Goal: Use online tool/utility: Utilize a website feature to perform a specific function

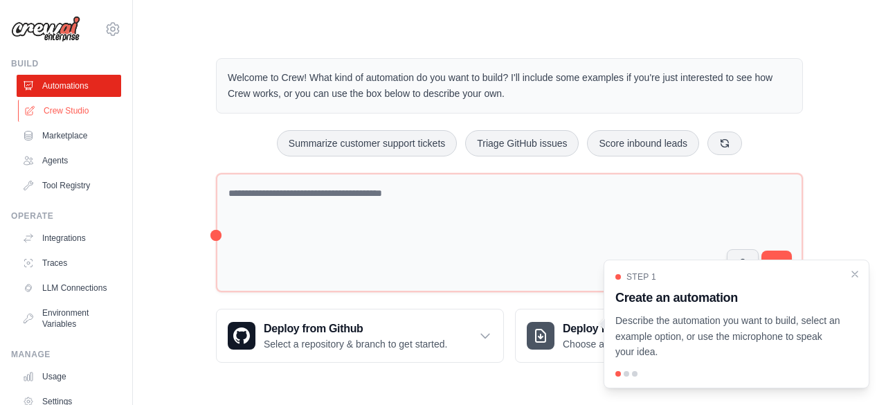
click at [66, 114] on link "Crew Studio" at bounding box center [70, 111] width 105 height 22
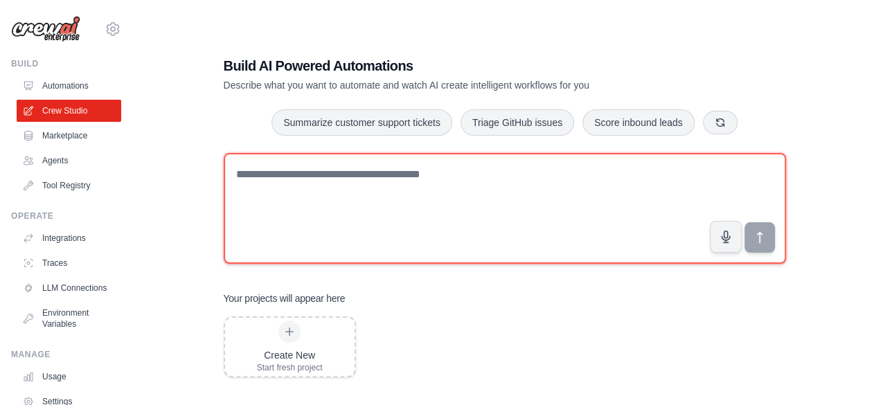
click at [474, 154] on textarea at bounding box center [505, 208] width 562 height 111
click at [409, 187] on textarea at bounding box center [505, 208] width 562 height 111
paste textarea "**********"
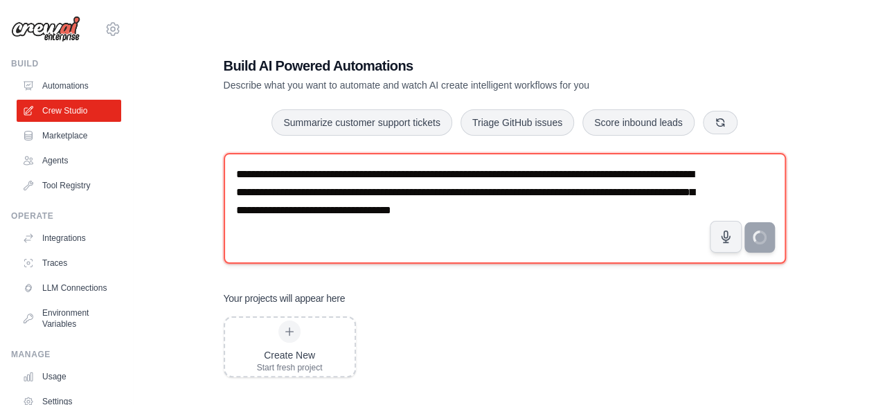
type textarea "**********"
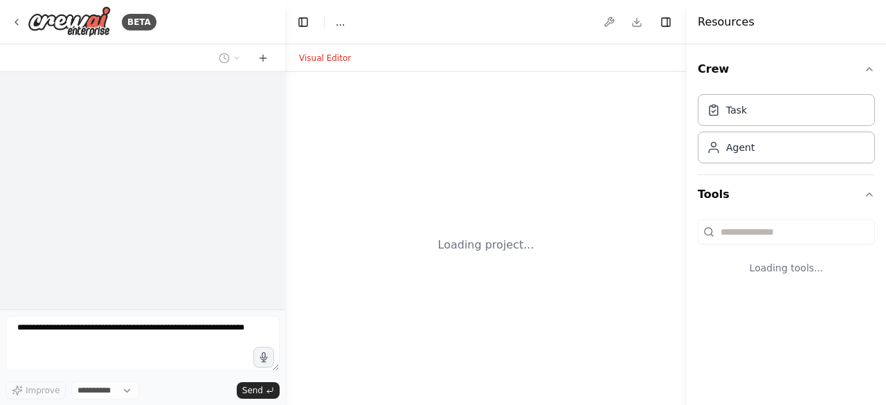
select select "****"
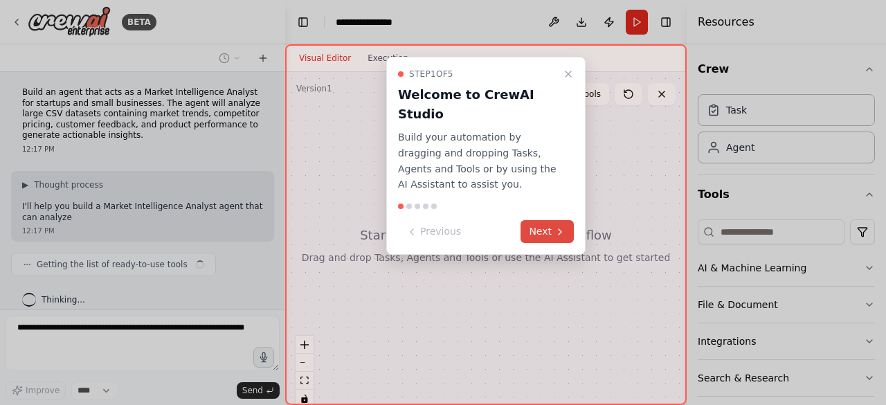
click at [543, 220] on button "Next" at bounding box center [547, 231] width 53 height 23
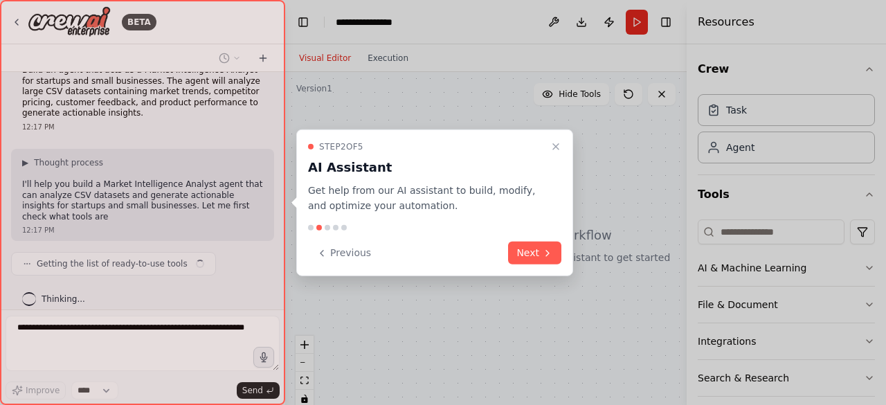
click at [543, 202] on p "Get help from our AI assistant to build, modify, and optimize your automation." at bounding box center [426, 198] width 237 height 32
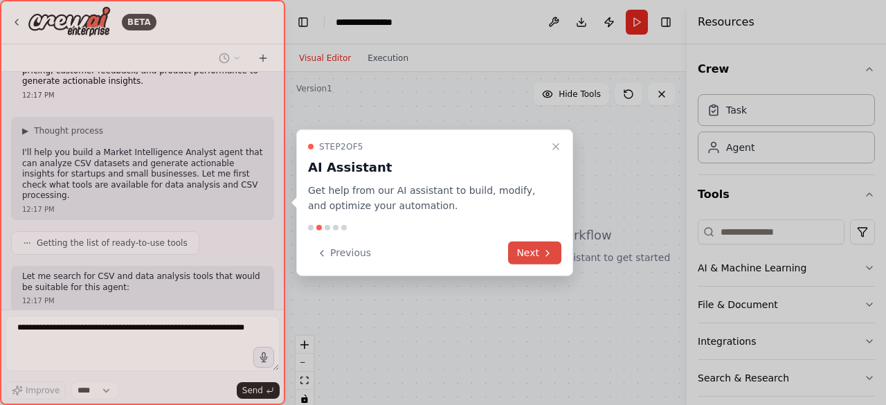
scroll to position [125, 0]
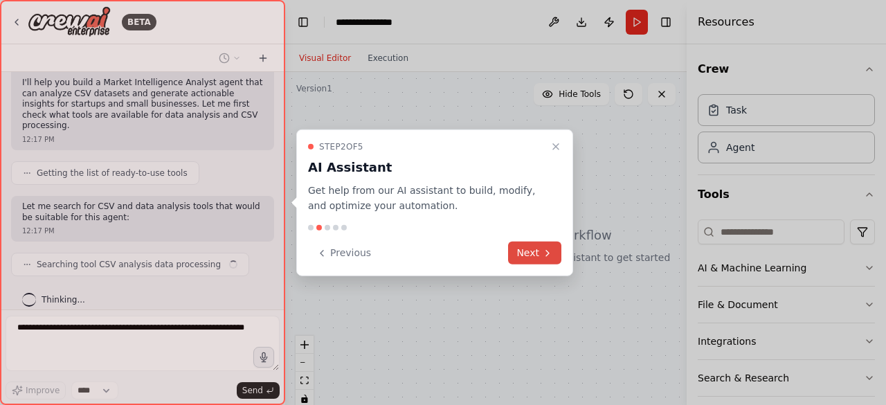
click at [550, 257] on icon at bounding box center [547, 252] width 11 height 11
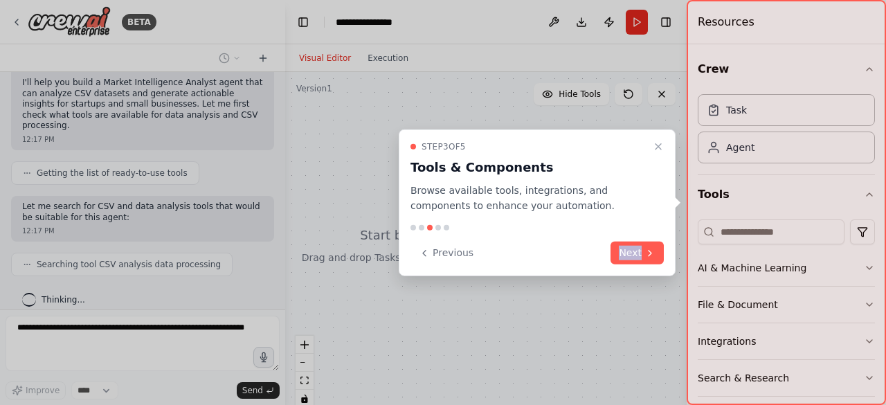
click at [550, 257] on div "Previous Next" at bounding box center [537, 253] width 253 height 23
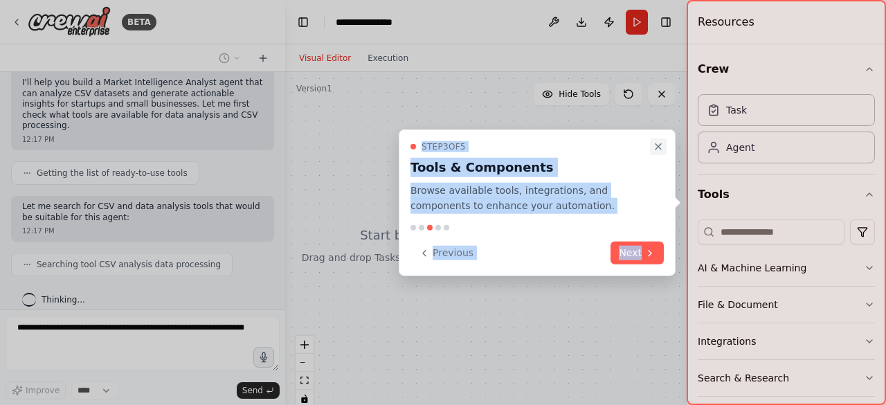
drag, startPoint x: 550, startPoint y: 257, endPoint x: 665, endPoint y: 144, distance: 160.6
click at [665, 144] on div "Step 3 of 5 Tools & Components Browse available tools, integrations, and compon…" at bounding box center [537, 202] width 277 height 147
click at [665, 144] on button "Close walkthrough" at bounding box center [658, 146] width 17 height 17
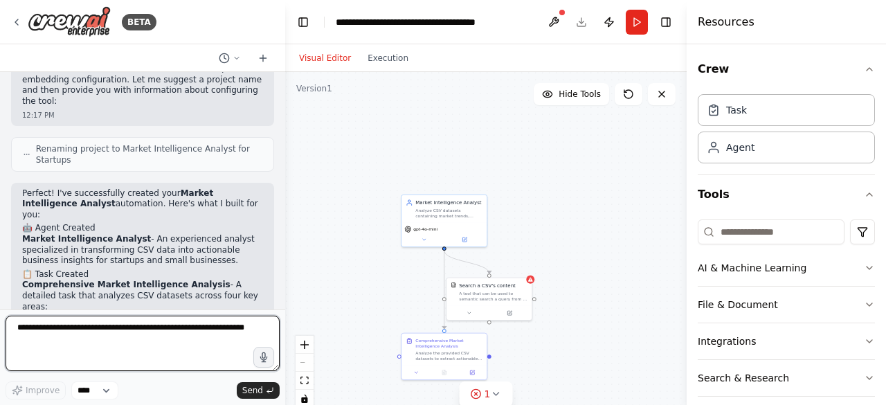
scroll to position [659, 0]
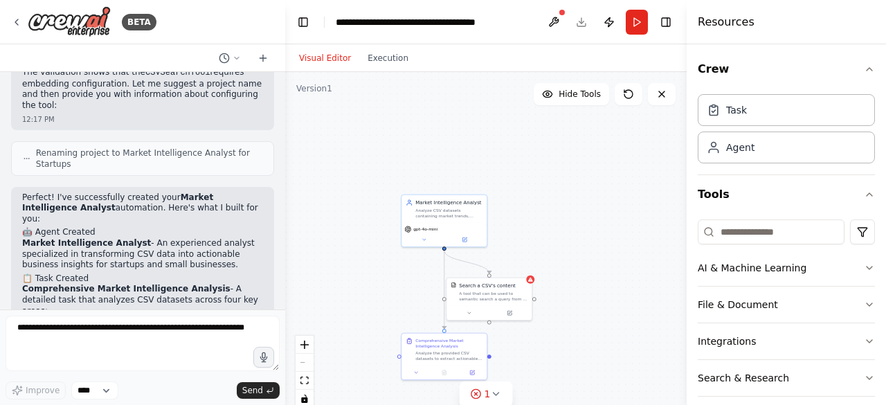
click at [534, 284] on div ".deletable-edge-delete-btn { width: 20px; height: 20px; border: 0px solid #ffff…" at bounding box center [486, 245] width 402 height 346
click at [514, 317] on div at bounding box center [489, 312] width 85 height 15
click at [510, 314] on icon at bounding box center [510, 312] width 6 height 6
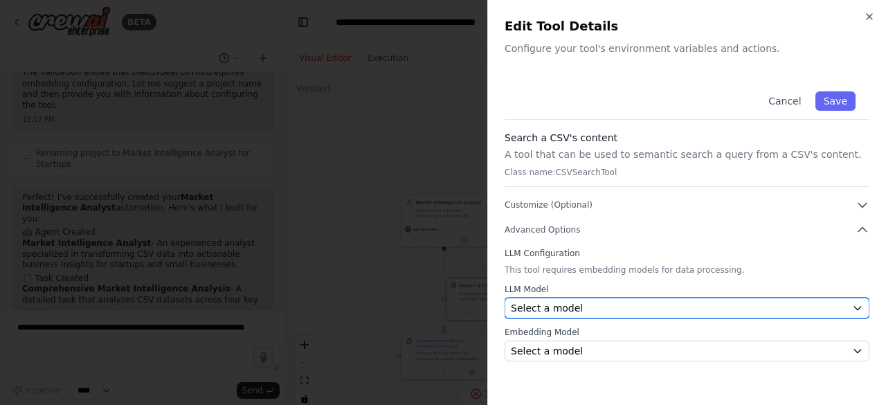
click at [623, 306] on div "Select a model" at bounding box center [679, 308] width 336 height 14
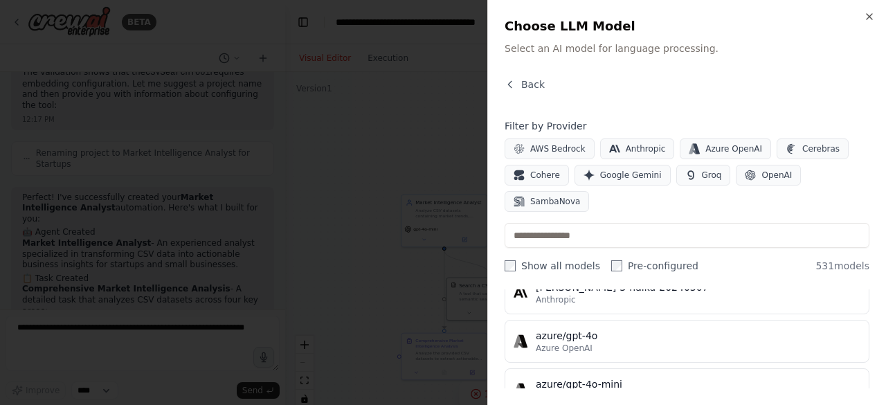
scroll to position [110, 0]
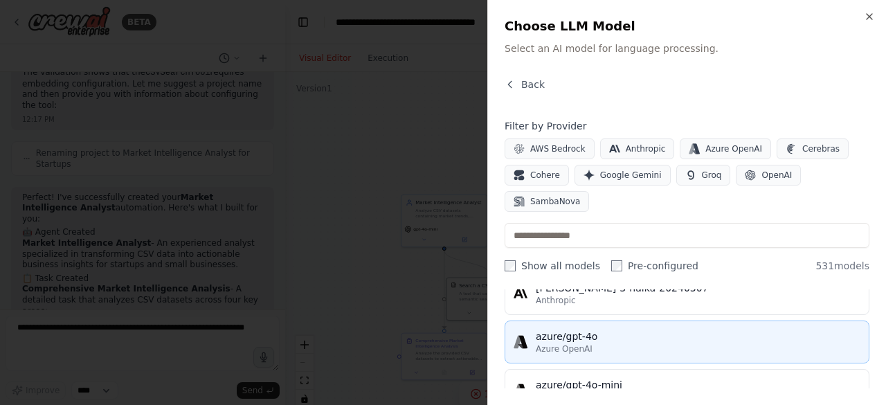
click at [546, 330] on div "azure/gpt-4o" at bounding box center [698, 337] width 325 height 14
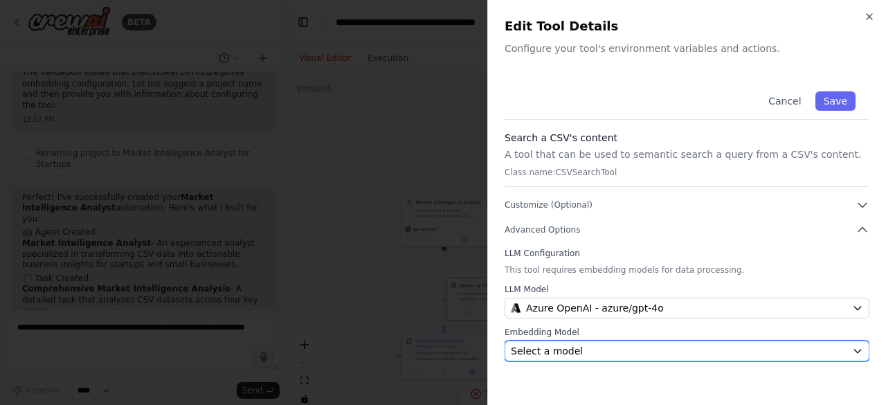
click at [608, 350] on div "Select a model" at bounding box center [679, 351] width 336 height 14
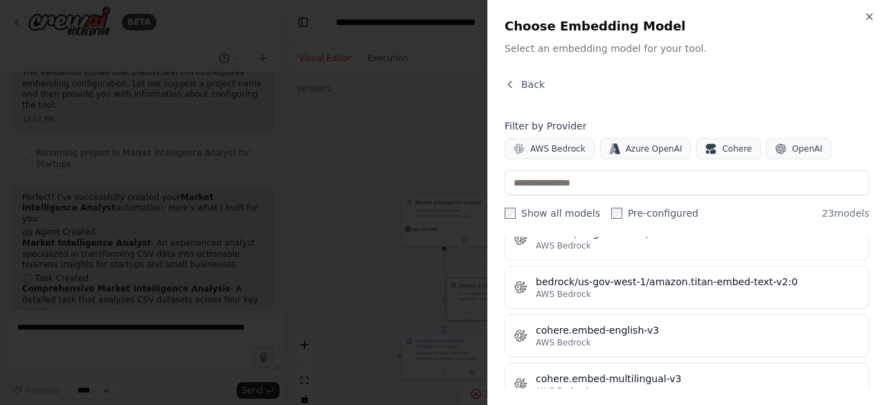
scroll to position [489, 0]
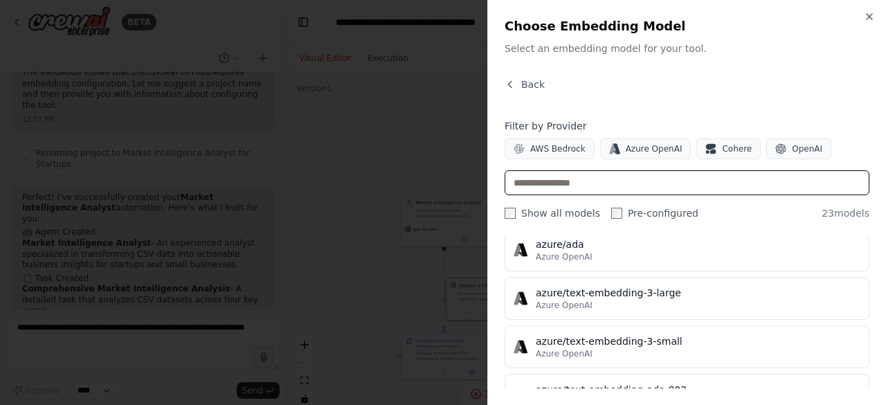
click at [614, 181] on input "text" at bounding box center [687, 182] width 365 height 25
click at [646, 142] on button "Azure OpenAI" at bounding box center [645, 148] width 91 height 21
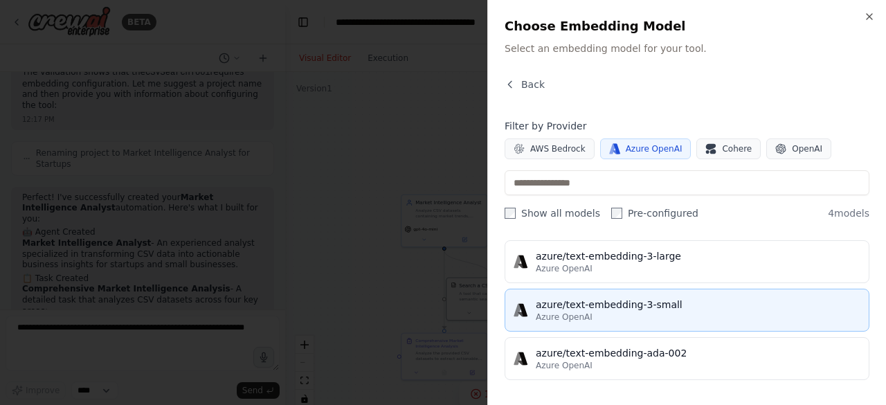
click at [654, 314] on div "Azure OpenAI" at bounding box center [698, 317] width 325 height 11
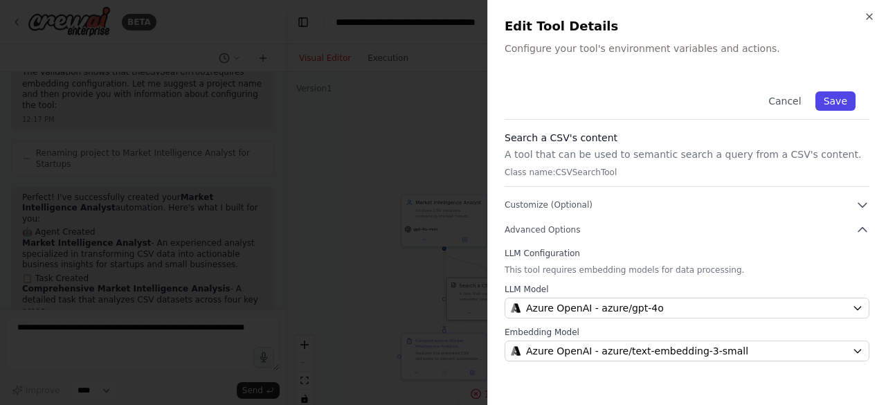
click at [836, 96] on button "Save" at bounding box center [836, 100] width 40 height 19
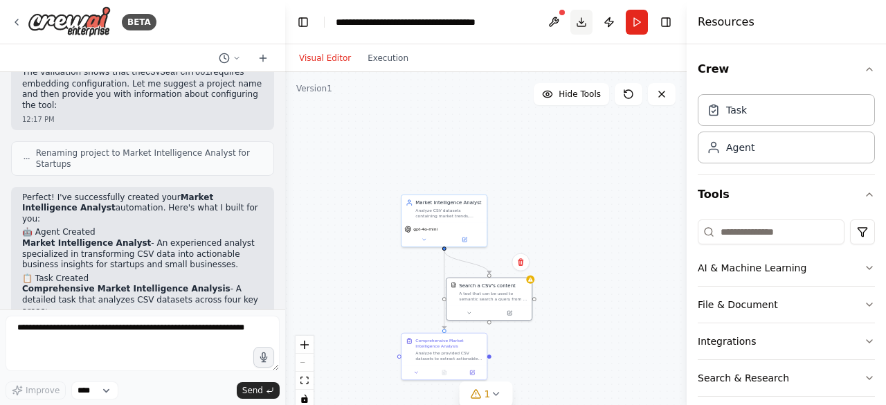
click at [584, 28] on button "Download" at bounding box center [582, 22] width 22 height 25
click at [513, 314] on button at bounding box center [509, 311] width 39 height 8
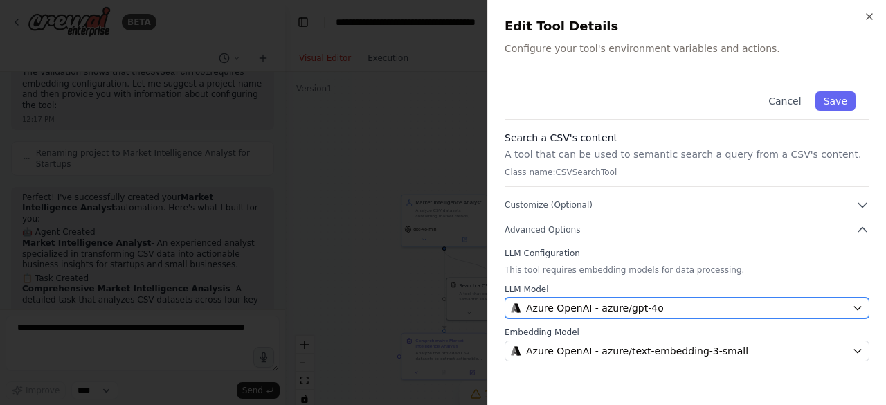
click at [617, 305] on span "Azure OpenAI - azure/gpt-4o" at bounding box center [595, 308] width 138 height 14
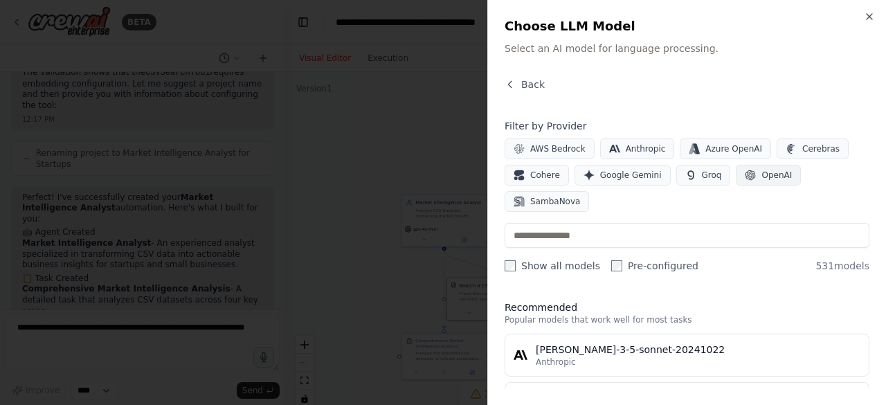
click at [747, 181] on button "OpenAI" at bounding box center [768, 175] width 65 height 21
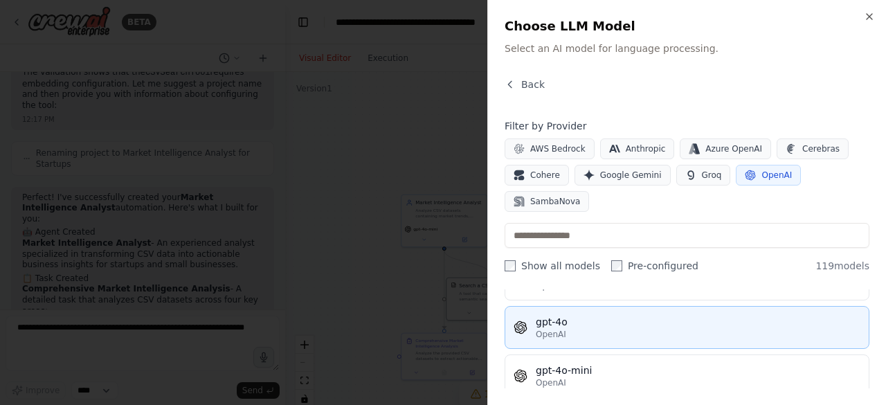
scroll to position [0, 0]
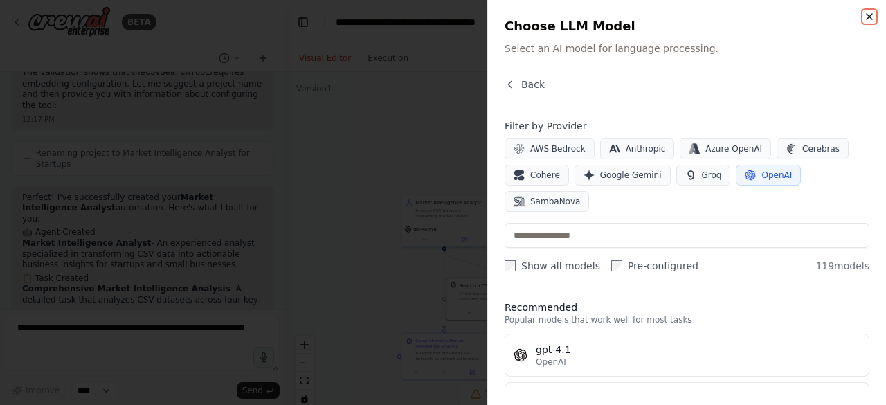
click at [866, 15] on icon "button" at bounding box center [869, 16] width 11 height 11
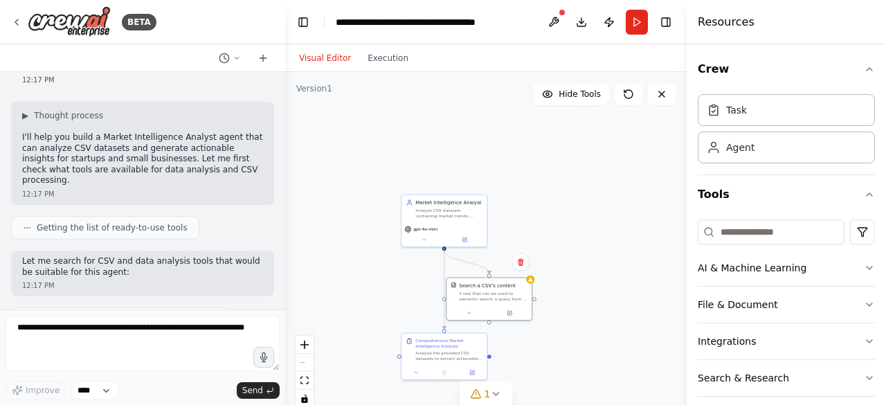
scroll to position [71, 0]
click at [16, 21] on icon at bounding box center [16, 22] width 11 height 11
